Goal: Task Accomplishment & Management: Manage account settings

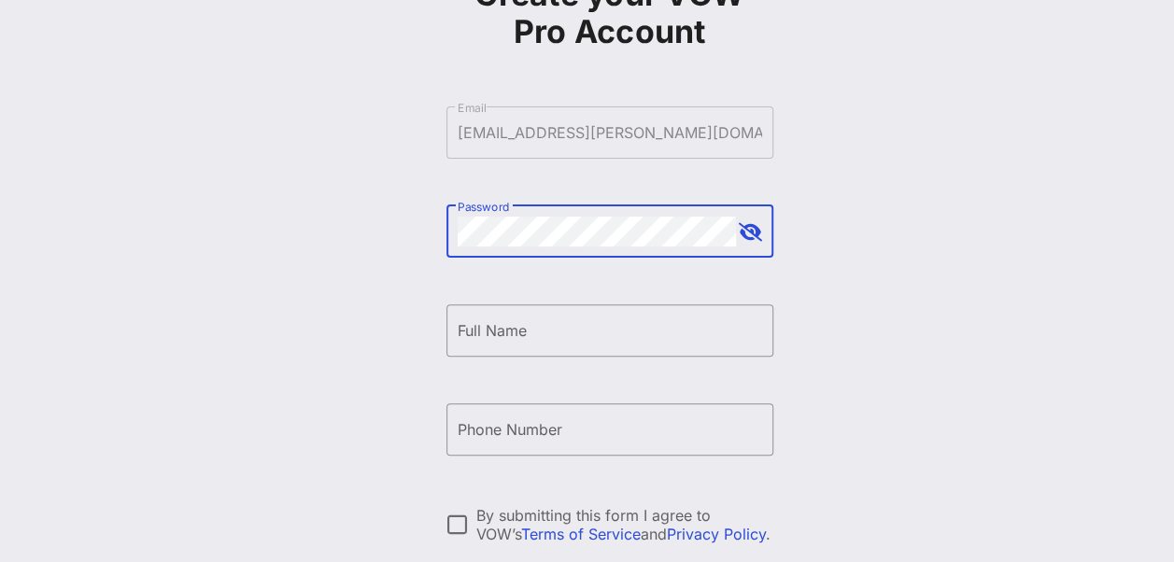
scroll to position [187, 0]
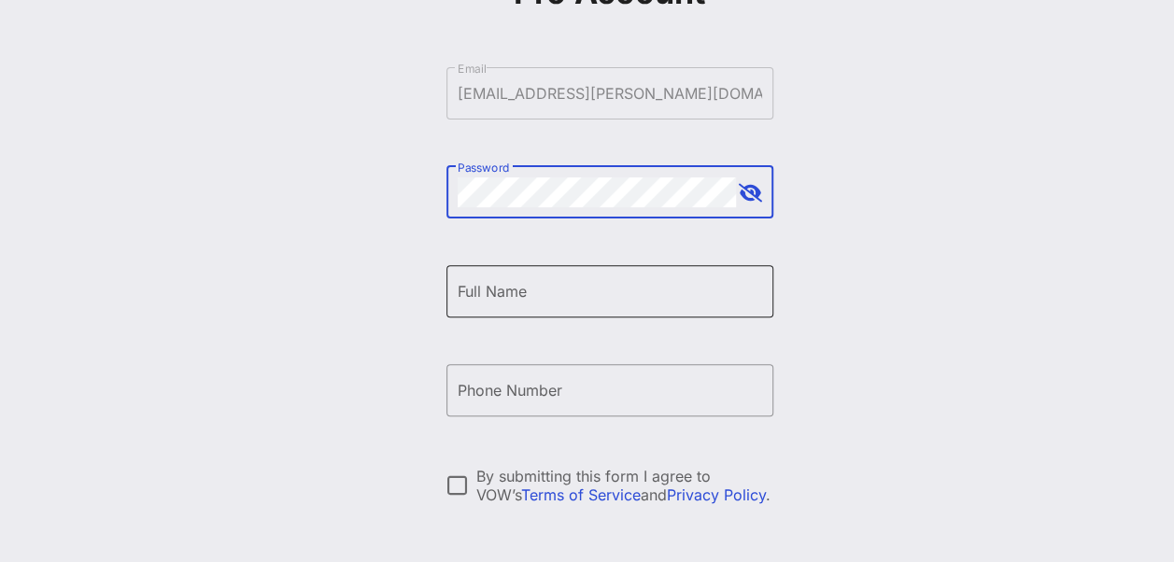
click at [558, 306] on div "Full Name" at bounding box center [610, 291] width 304 height 52
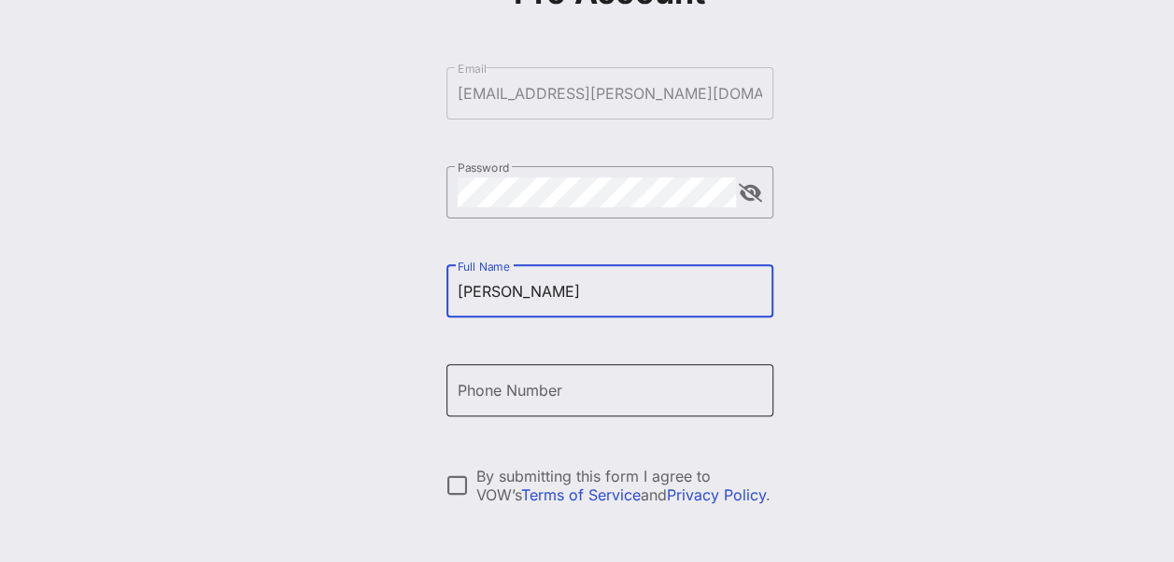
type input "Candy Garman"
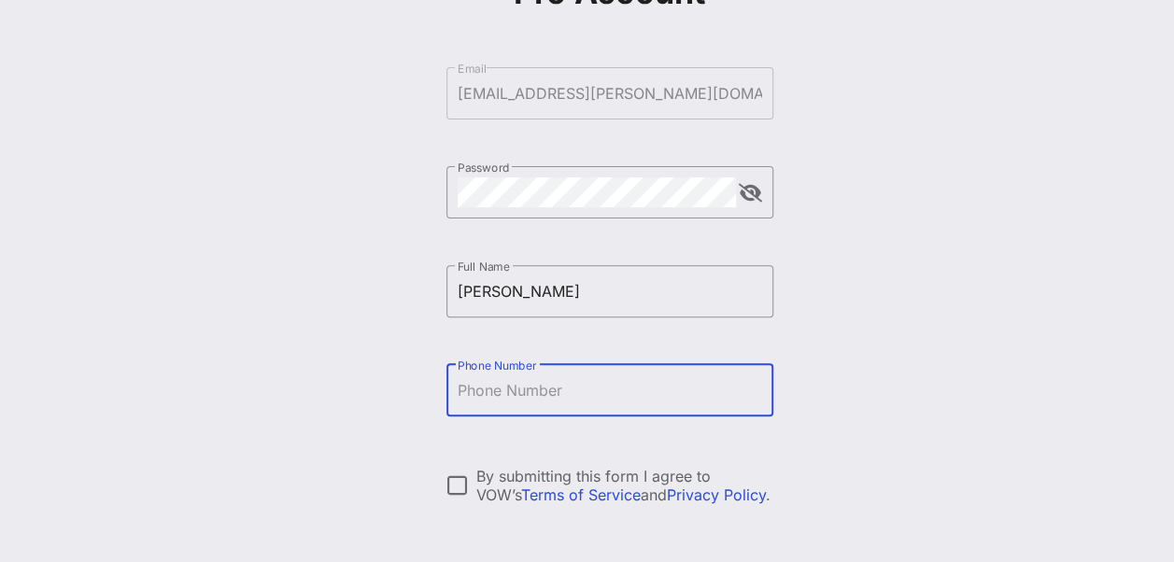
click at [567, 399] on input "Phone Number" at bounding box center [610, 390] width 304 height 30
type input "+12692779652"
click at [861, 381] on div "Create your VOW Pro Account ​ Email candy.garman@albertsons.com ​ Password ​ Fu…" at bounding box center [609, 266] width 1129 height 906
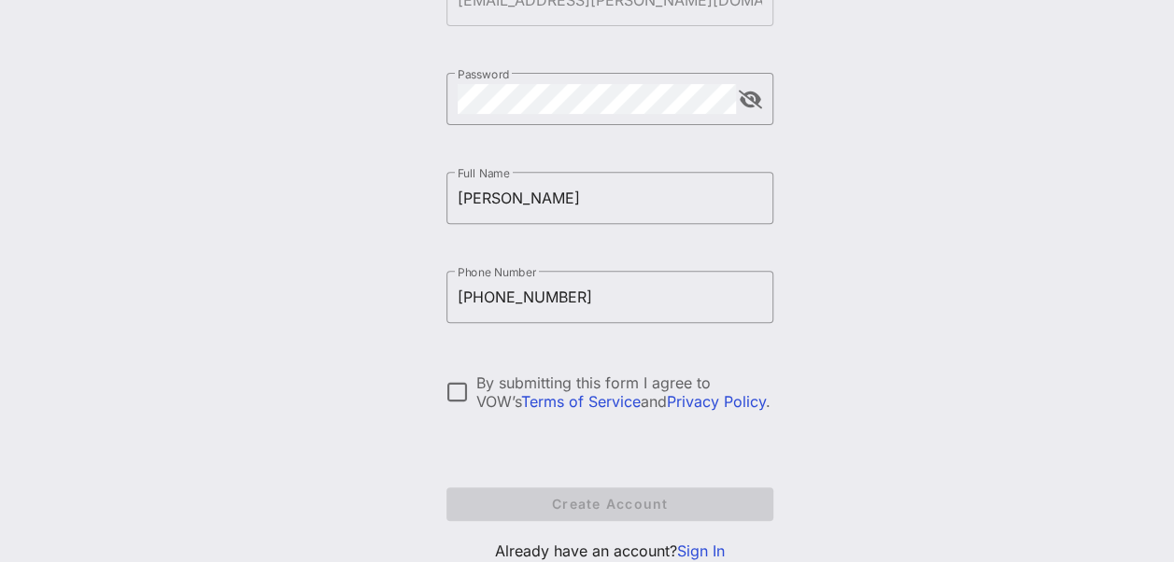
scroll to position [344, 0]
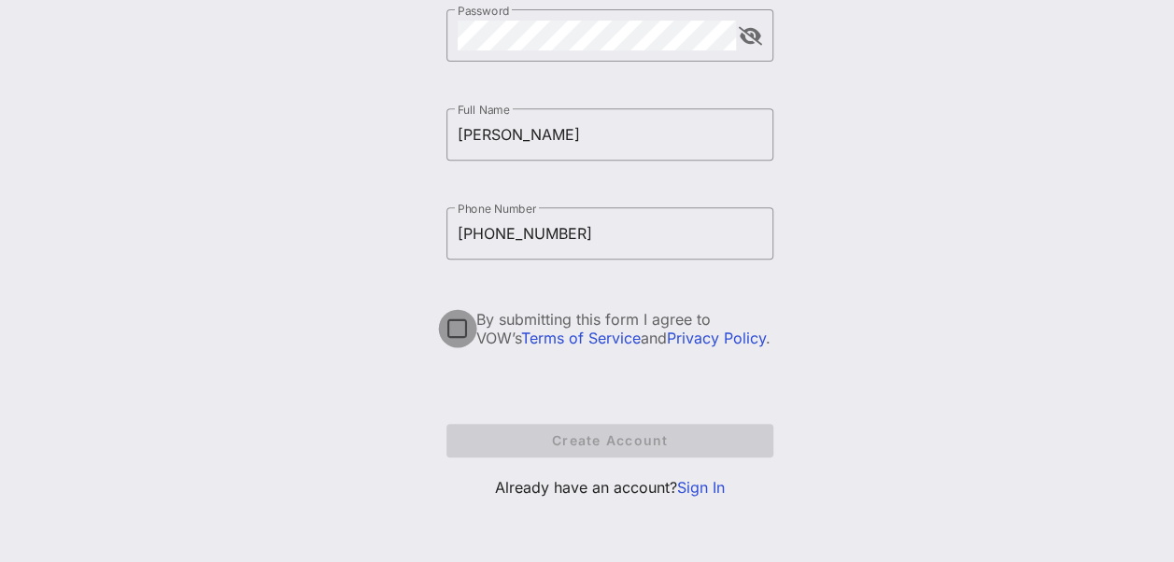
click at [452, 327] on div at bounding box center [458, 329] width 32 height 32
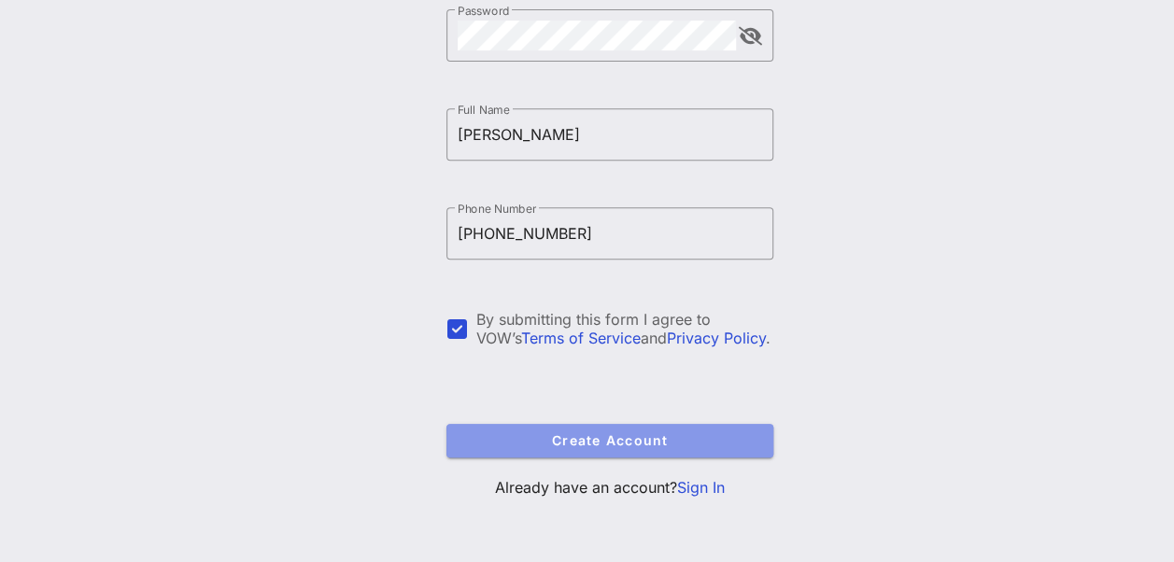
click at [590, 443] on span "Create Account" at bounding box center [609, 440] width 297 height 16
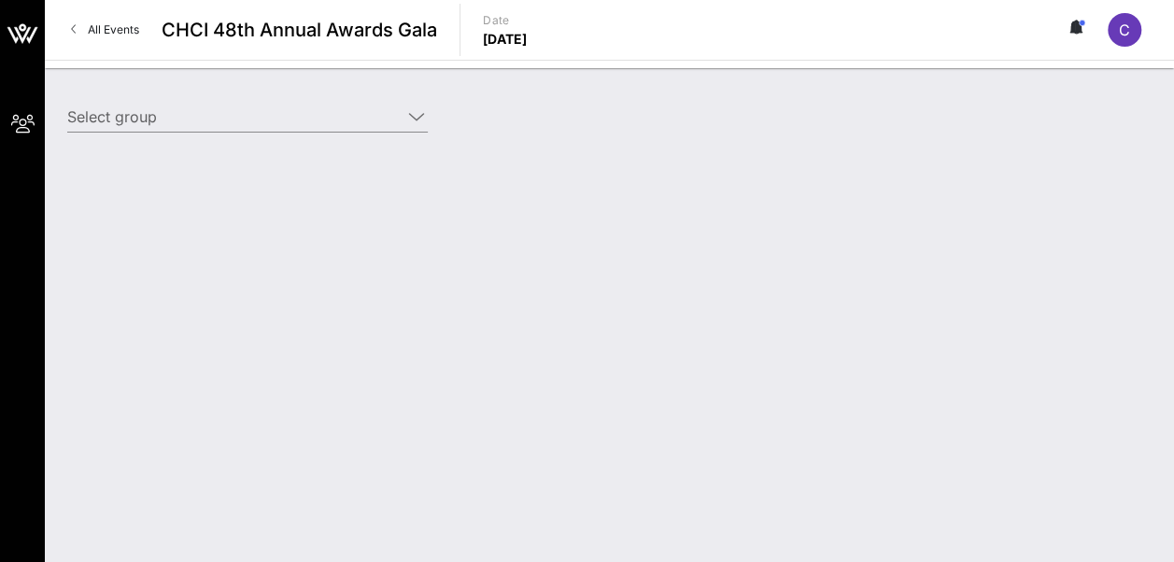
type input "Albertsons (Albertsons) [Candy Garman, candy.garman@albertsons.com]"
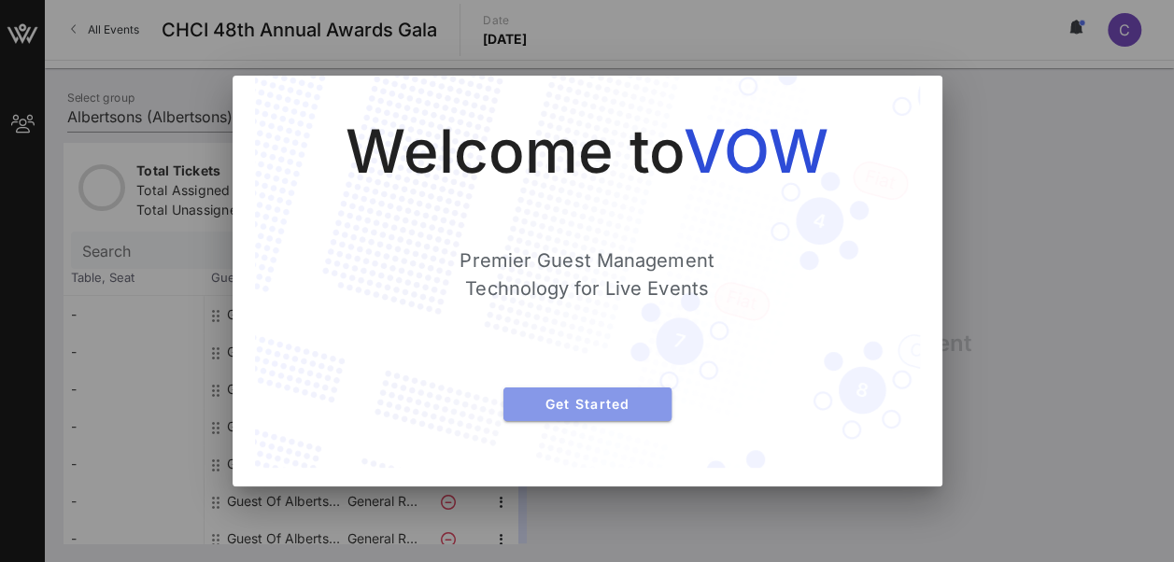
click at [574, 411] on span "Get Started" at bounding box center [587, 404] width 138 height 16
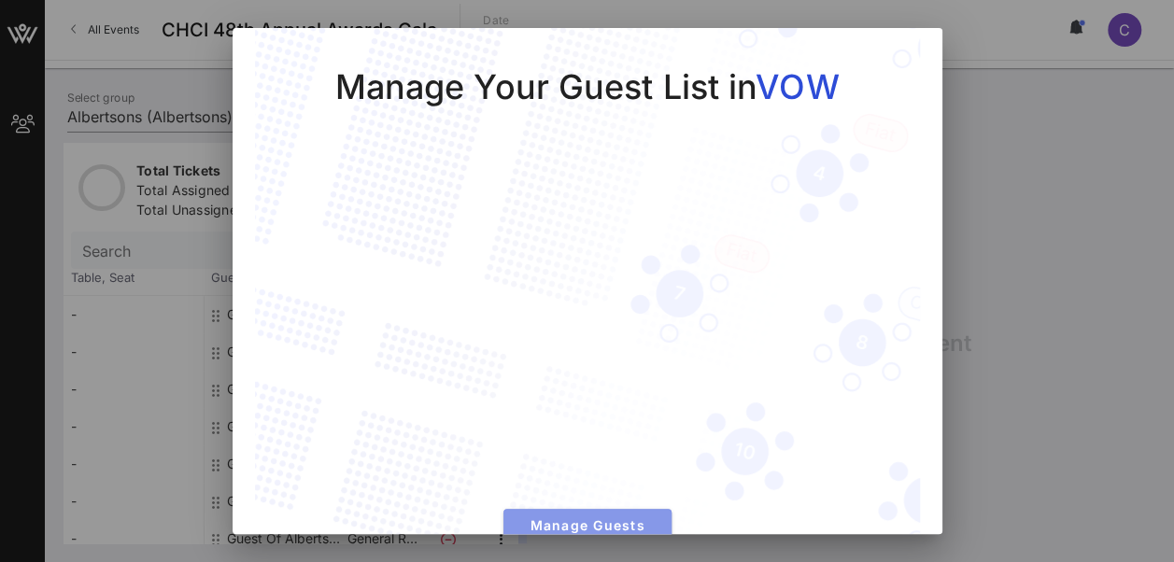
click at [568, 517] on span "Manage Guests" at bounding box center [587, 525] width 138 height 16
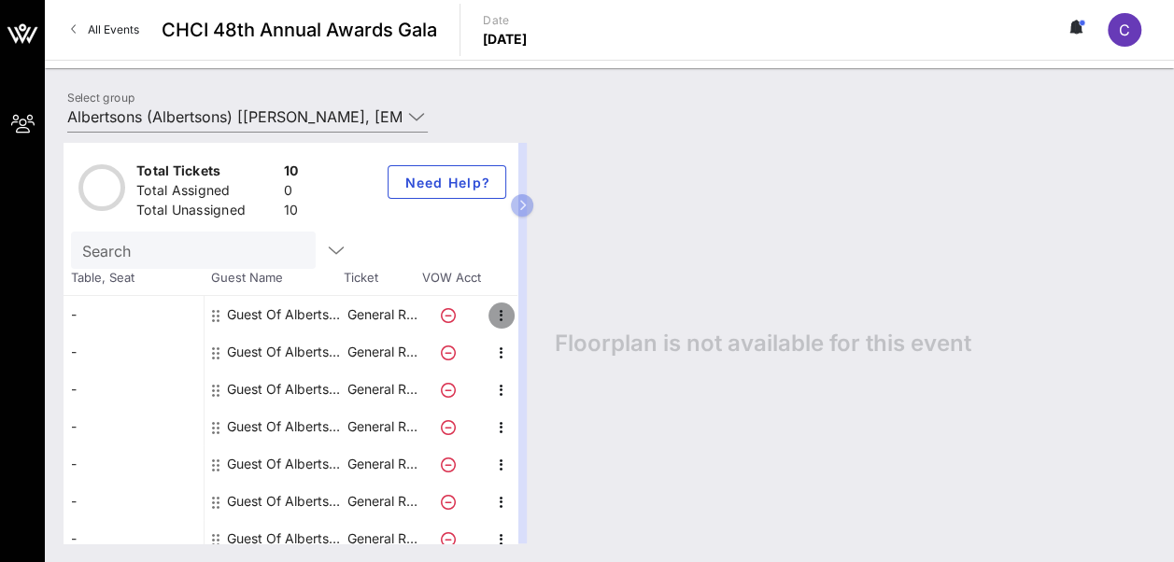
click at [502, 314] on icon "button" at bounding box center [501, 315] width 22 height 22
click at [69, 310] on div "-" at bounding box center [133, 314] width 140 height 37
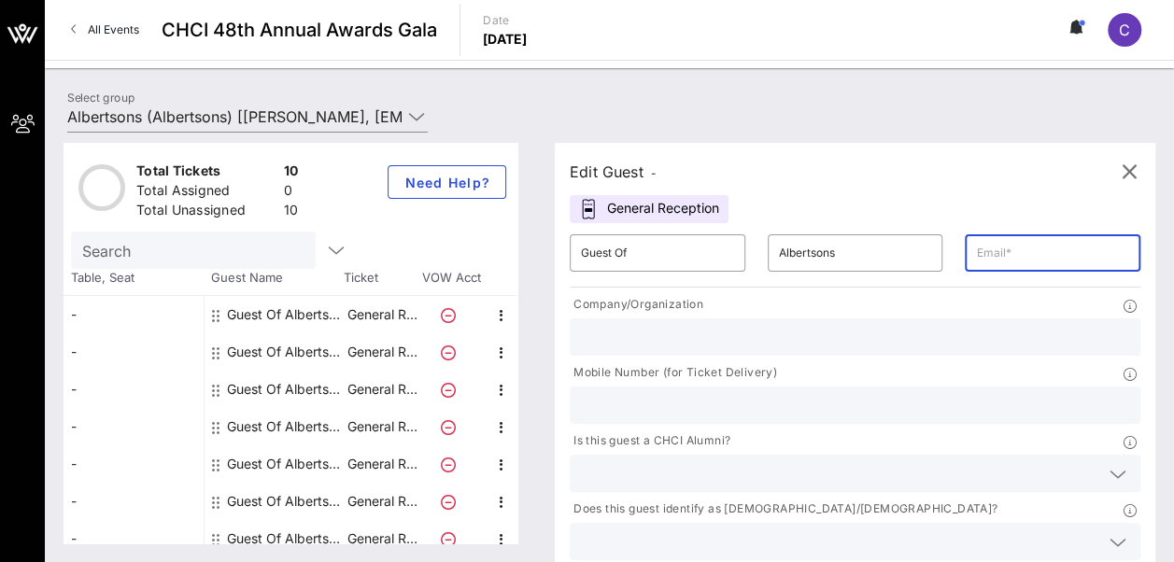
click at [976, 251] on input "text" at bounding box center [1052, 253] width 153 height 30
type input "kris.staaf@safeway.com"
type input "3038423284"
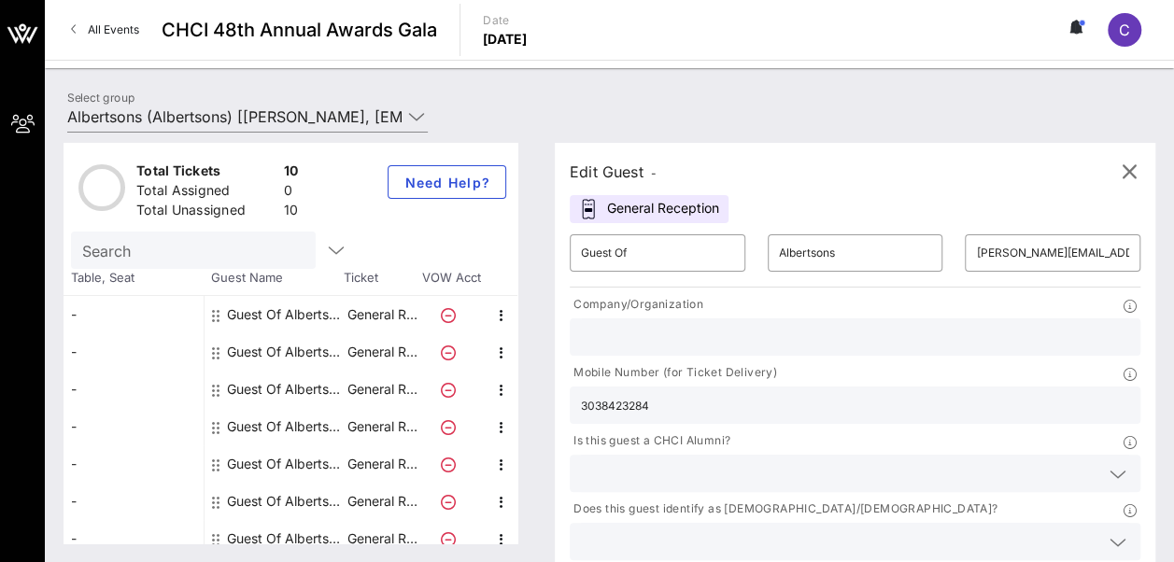
click at [960, 192] on div "Edit Guest - General Reception ​ Guest Of ​ Albertsons ​ kris.staaf@safeway.com…" at bounding box center [855, 387] width 600 height 488
click at [696, 345] on input "text" at bounding box center [855, 337] width 548 height 24
type input "Albertsons Companies"
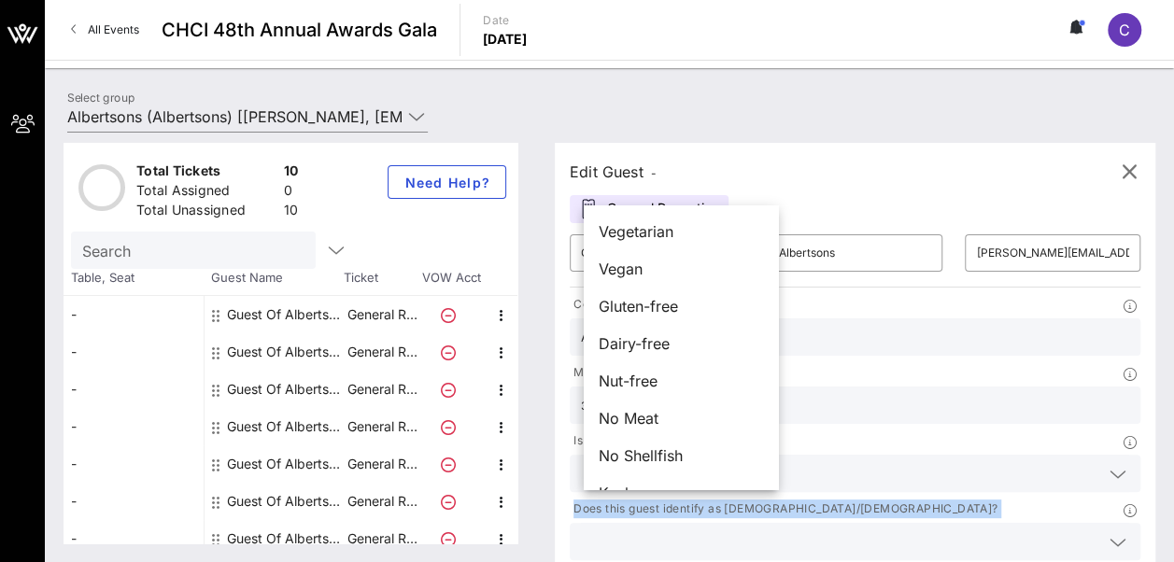
drag, startPoint x: 781, startPoint y: 391, endPoint x: 770, endPoint y: 436, distance: 46.0
click at [770, 436] on div "My Groups CHCI 48th Annual Awards Gala All Events CHCI 48th Annual Awards Gala …" at bounding box center [587, 281] width 1174 height 562
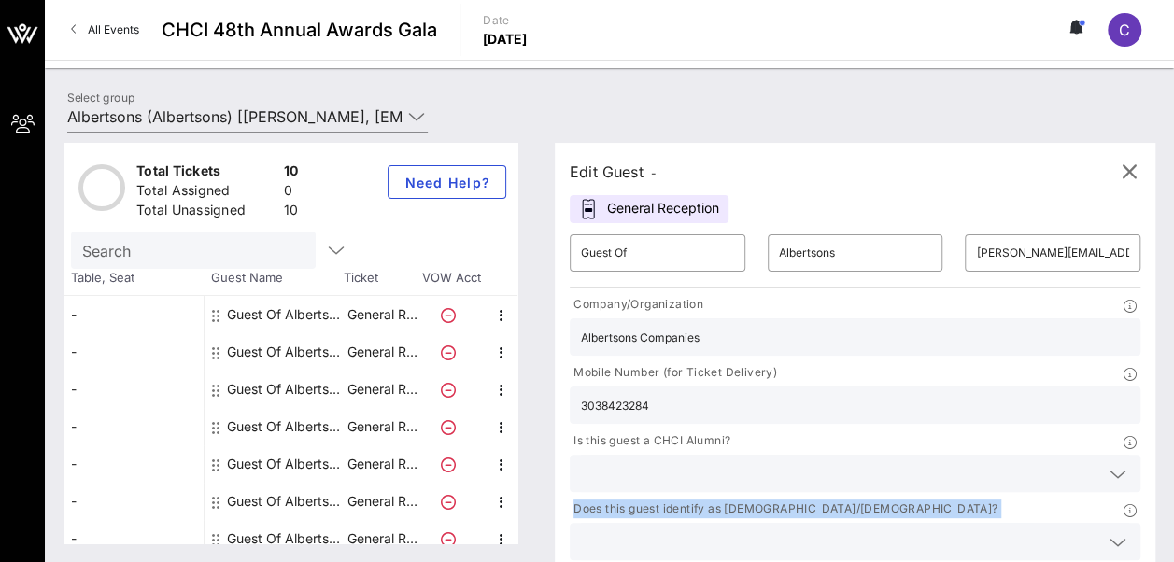
drag, startPoint x: 770, startPoint y: 436, endPoint x: 753, endPoint y: 513, distance: 78.6
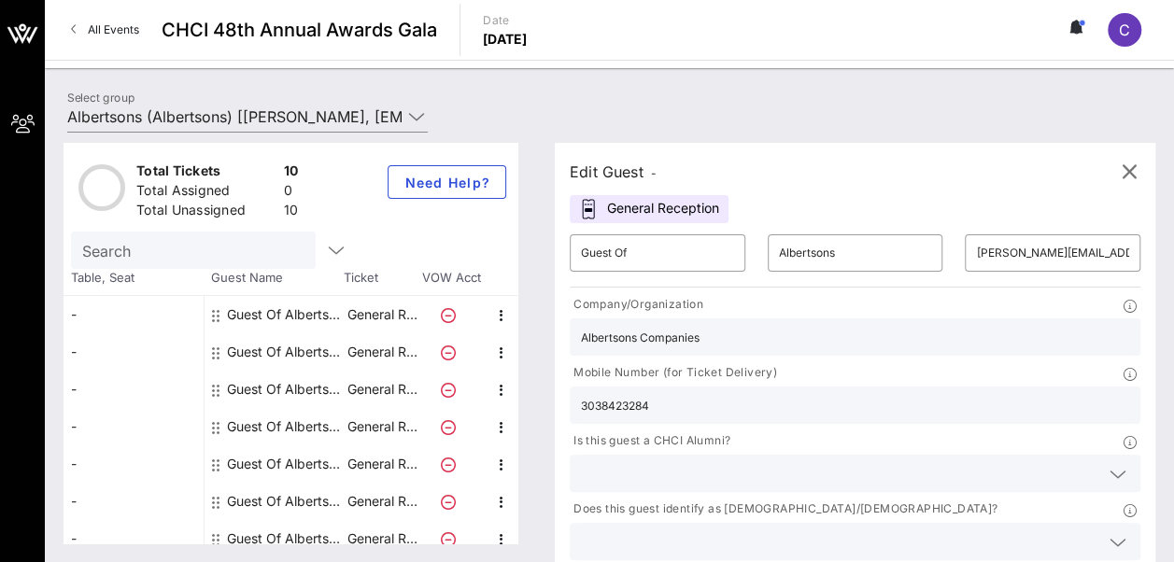
type input "Albertsons Companies"
click at [1109, 531] on icon at bounding box center [1117, 542] width 17 height 22
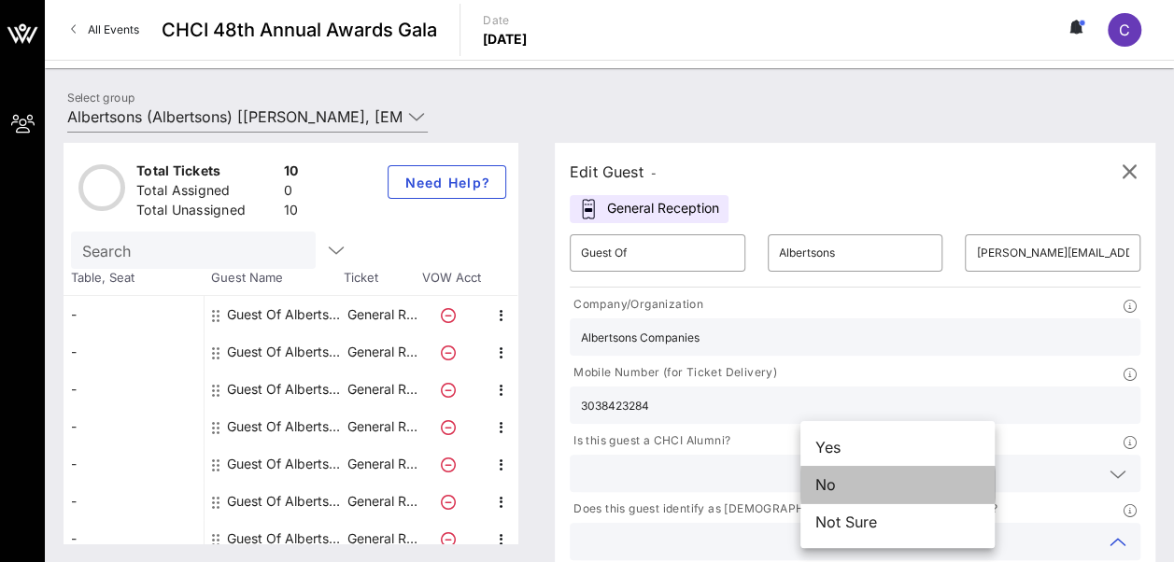
click at [863, 487] on div "No" at bounding box center [897, 484] width 194 height 37
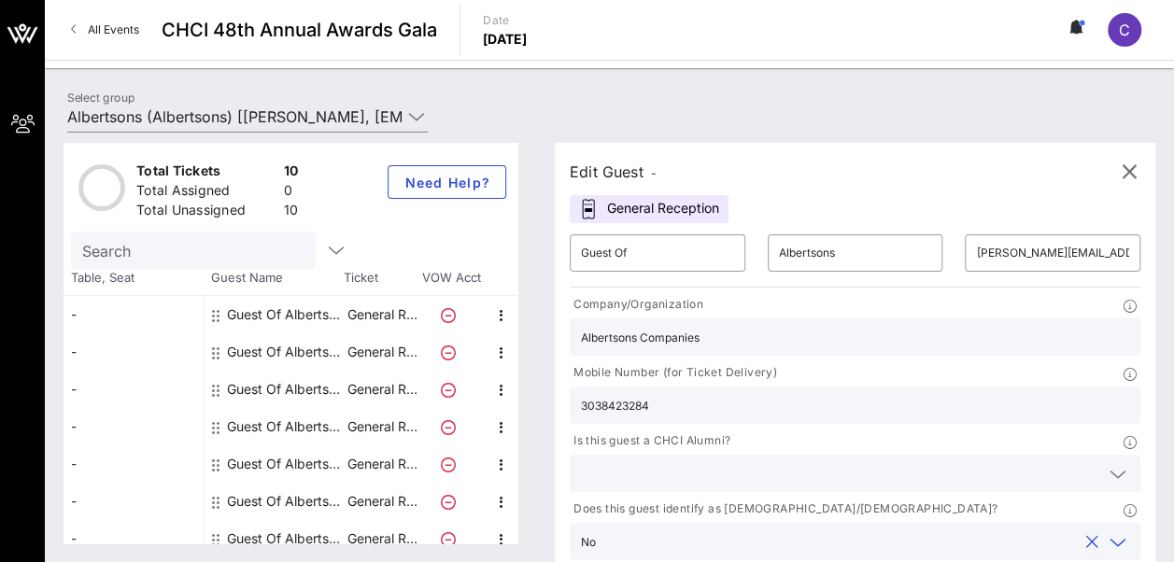
click at [1109, 463] on icon at bounding box center [1117, 474] width 17 height 22
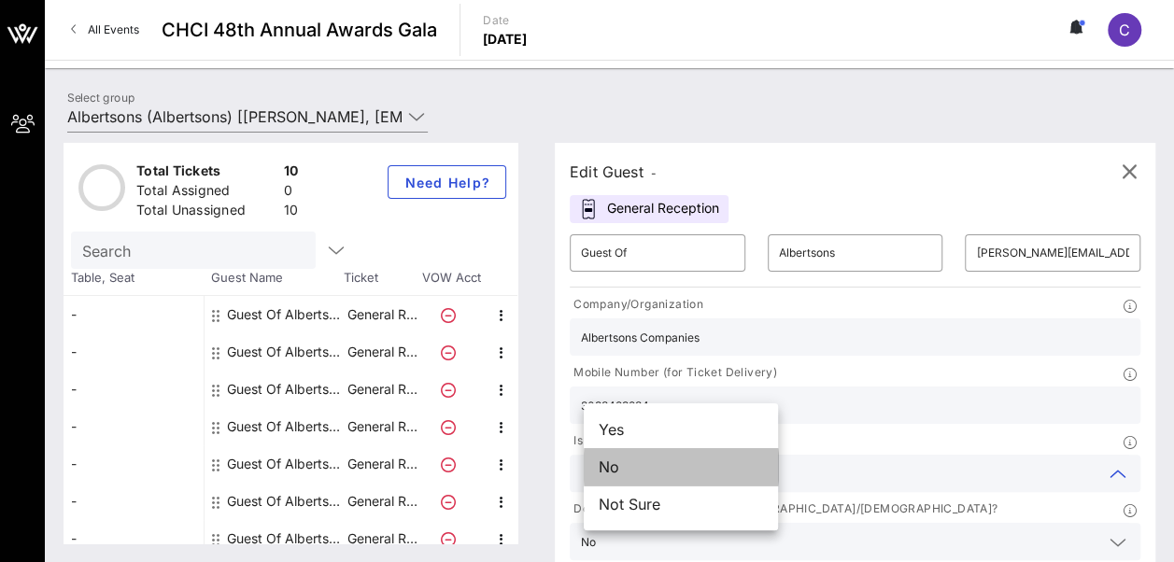
click at [680, 466] on div "No" at bounding box center [681, 466] width 194 height 37
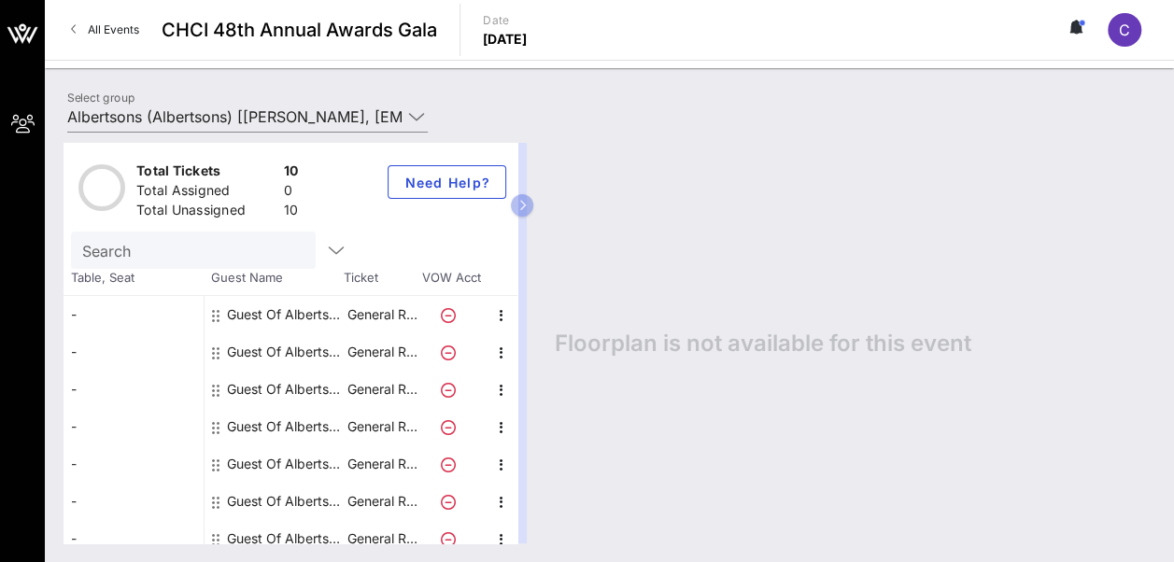
click at [284, 352] on div "Guest Of Albertsons" at bounding box center [286, 351] width 118 height 37
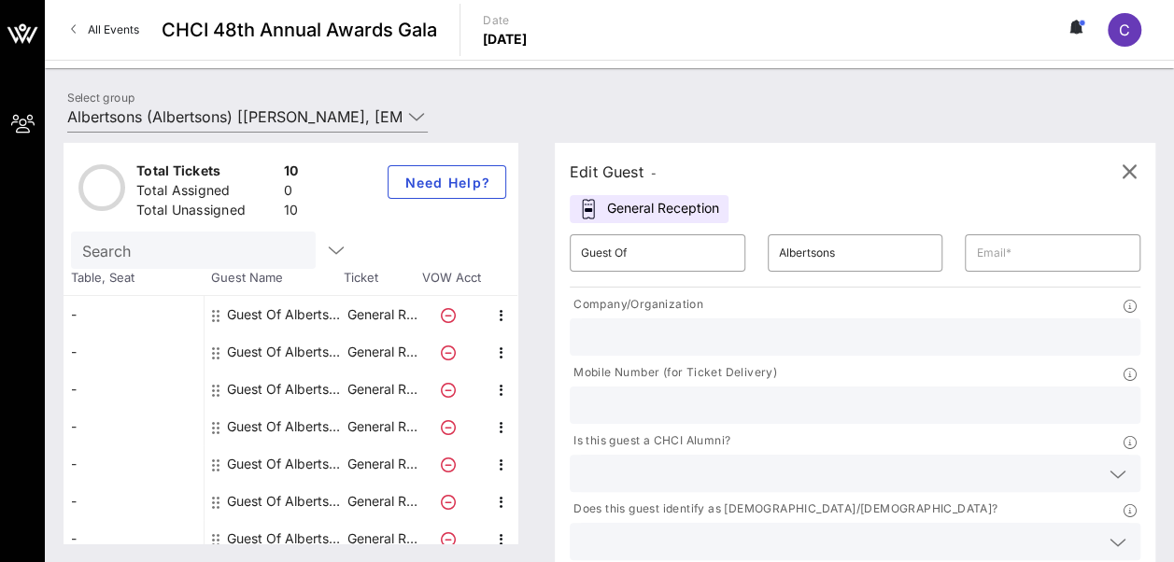
click at [672, 338] on input "text" at bounding box center [855, 337] width 548 height 24
type input "Cogent Strategies"
click at [1109, 463] on icon at bounding box center [1117, 474] width 17 height 22
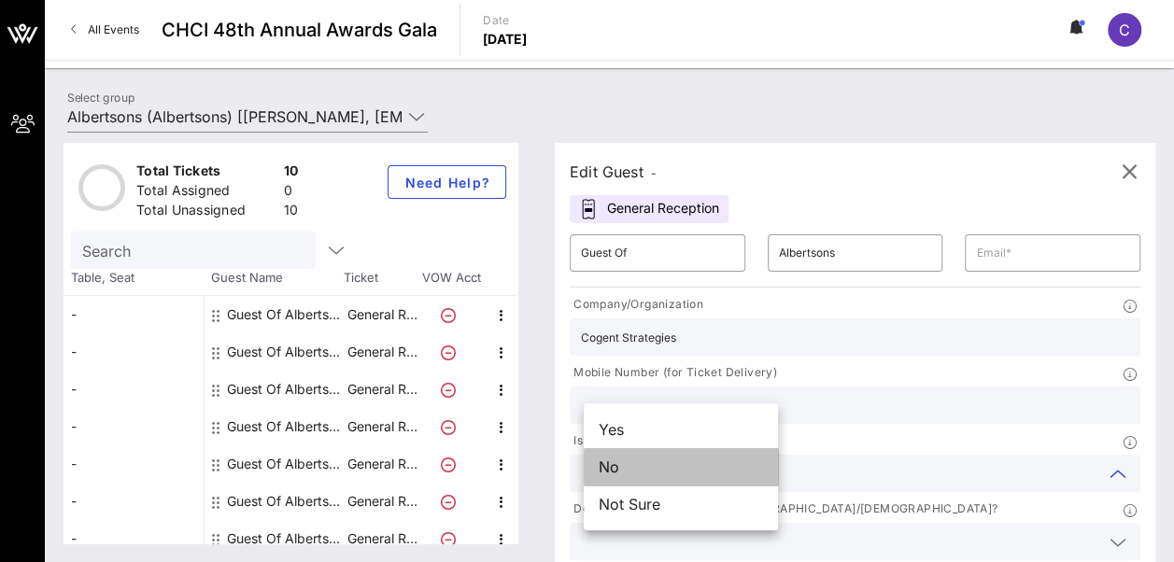
click at [614, 471] on div "No" at bounding box center [681, 466] width 194 height 37
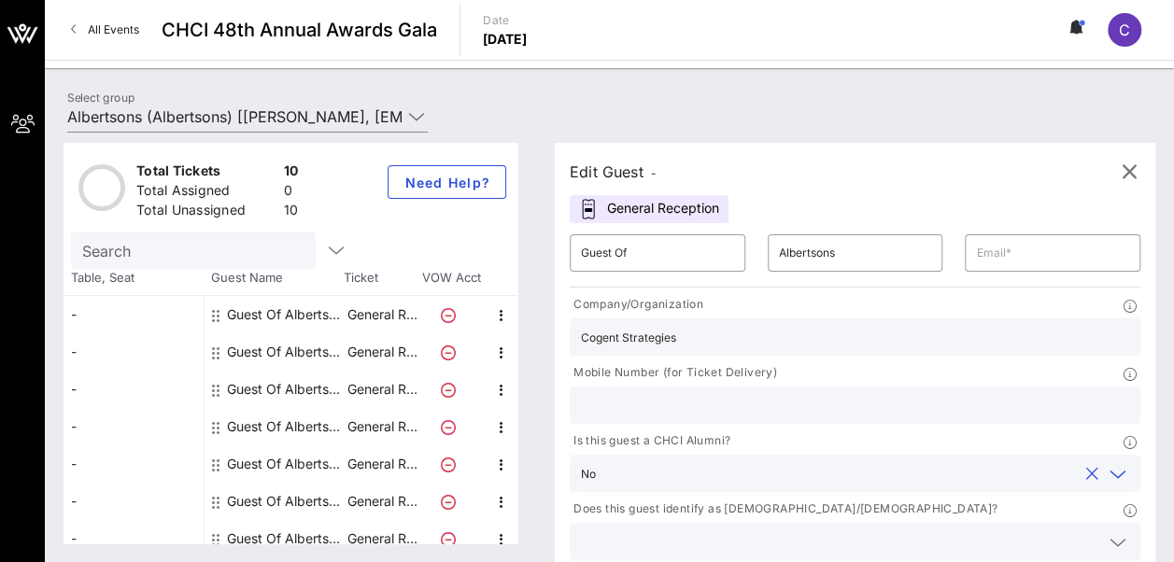
click at [1109, 531] on icon at bounding box center [1117, 542] width 17 height 22
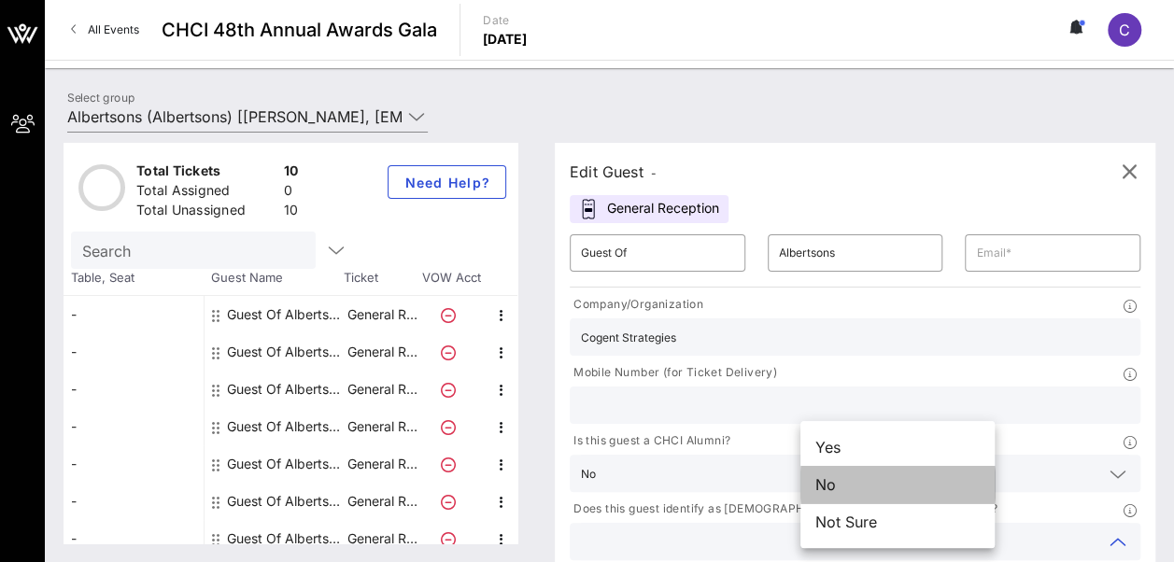
click at [857, 475] on div "No" at bounding box center [897, 484] width 194 height 37
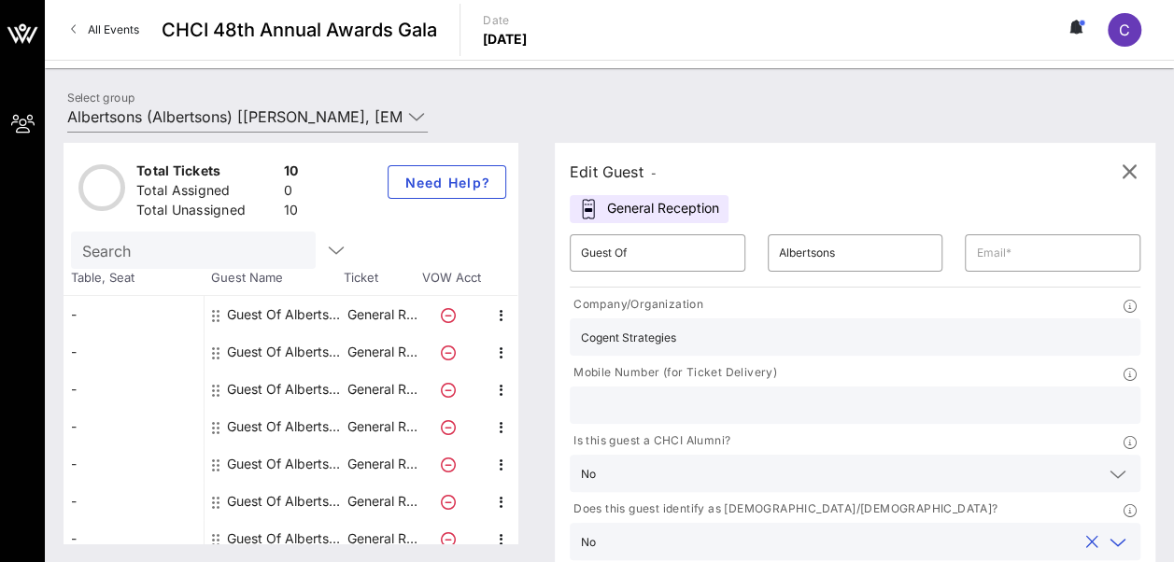
type input "Albertsons Companies"
click at [976, 247] on input "text" at bounding box center [1052, 253] width 153 height 30
click at [984, 207] on div "Edit Guest - General Reception ​ Guest Of ​ Albertsons ​ akauders@cogentstrateg…" at bounding box center [855, 387] width 600 height 488
click at [976, 254] on input "akauders@cogentstrategies.com" at bounding box center [1052, 253] width 153 height 30
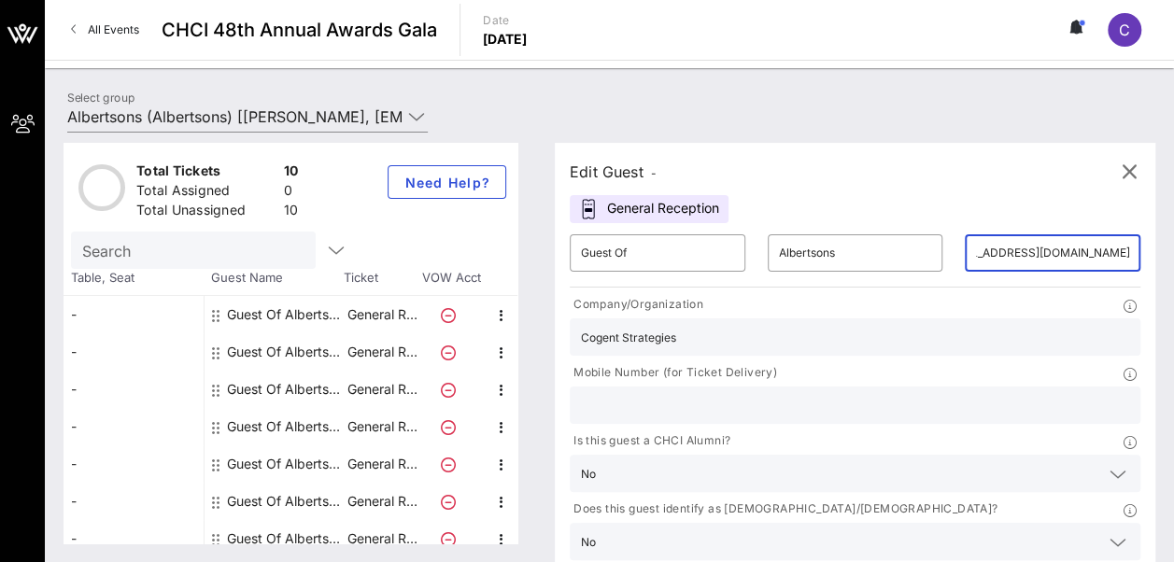
scroll to position [0, 79]
type input "akauders@cogent-strategies.com"
click at [903, 393] on input "text" at bounding box center [855, 405] width 548 height 24
paste input "202-904-3584"
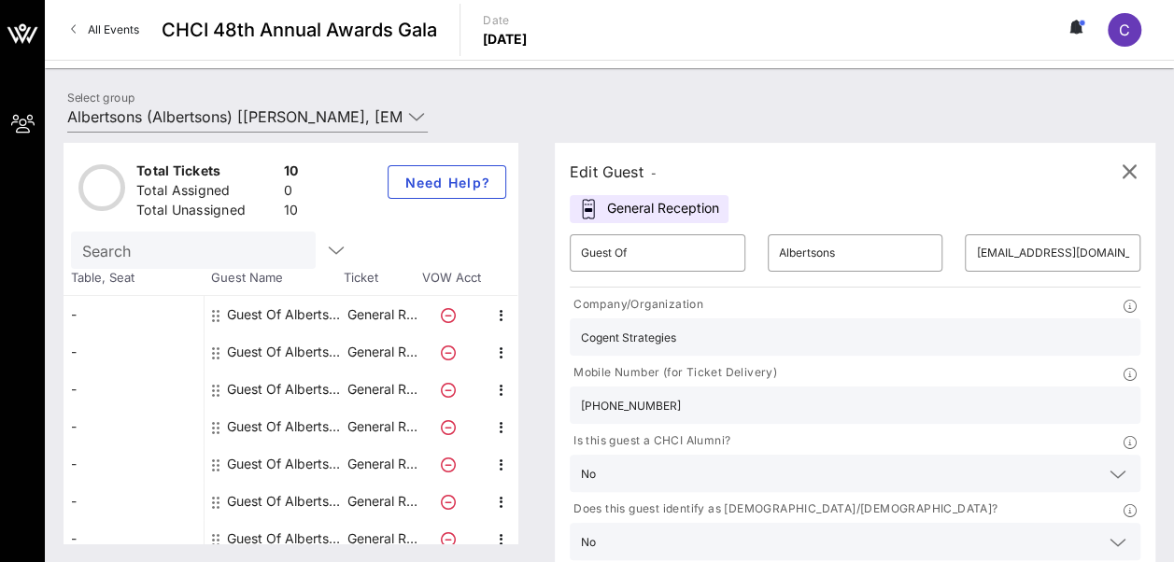
type input "202-904-3584"
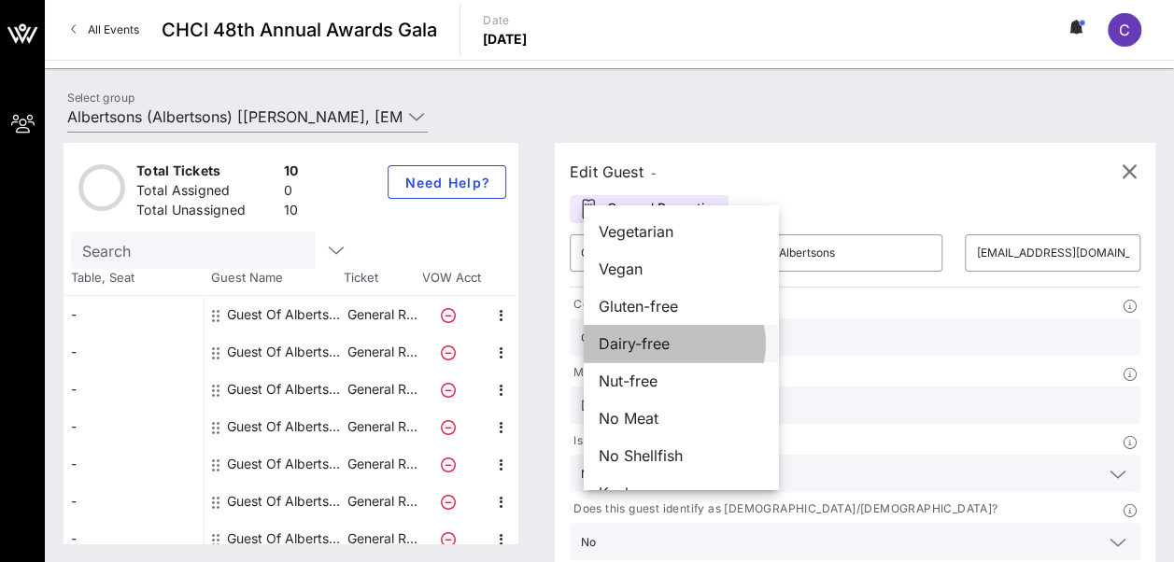
click at [646, 347] on span "Dairy-free" at bounding box center [634, 343] width 71 height 22
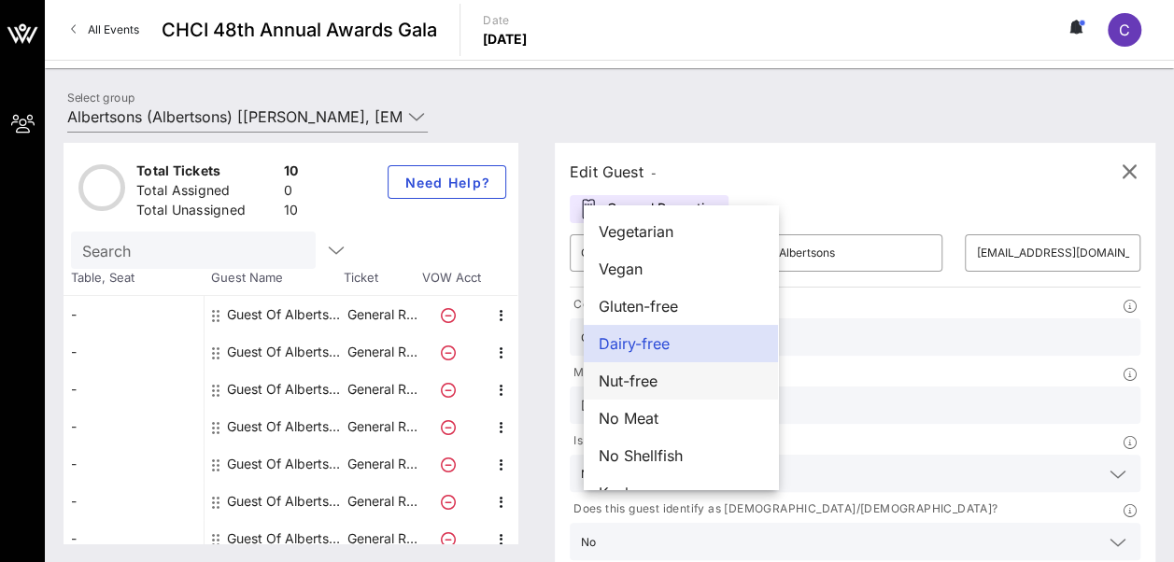
scroll to position [30, 0]
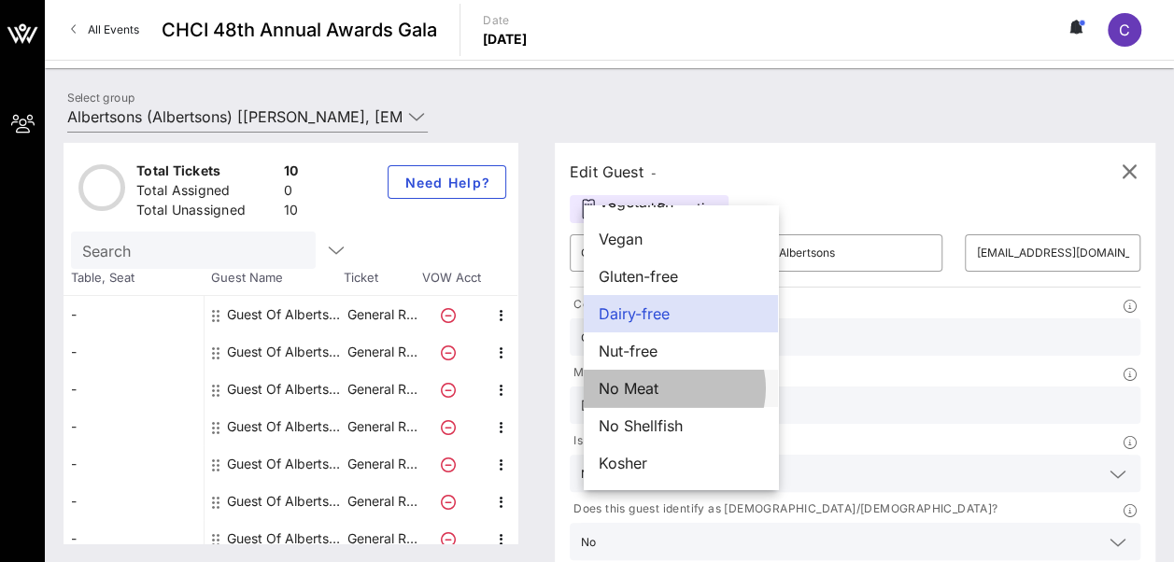
click at [614, 387] on span "No Meat" at bounding box center [629, 388] width 60 height 22
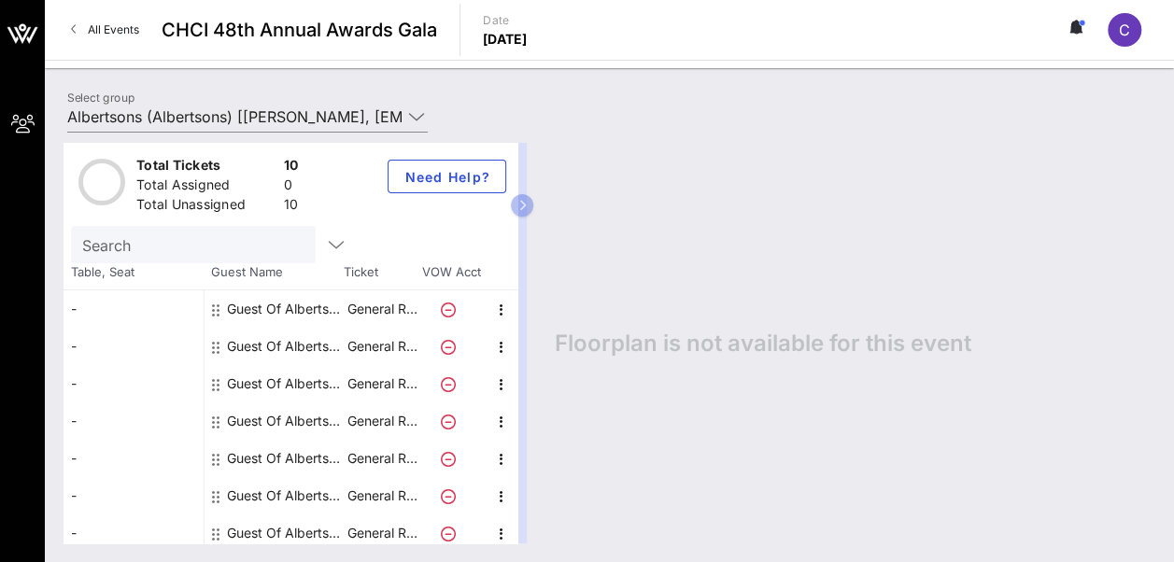
scroll to position [0, 0]
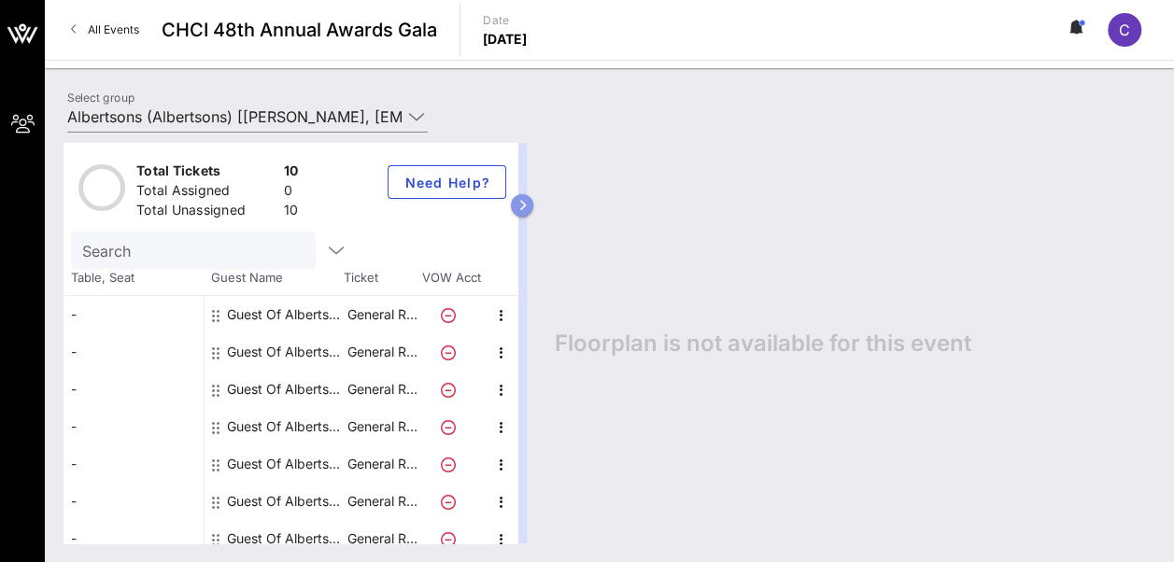
click at [533, 205] on button "button" at bounding box center [522, 205] width 22 height 22
